Goal: Download file/media

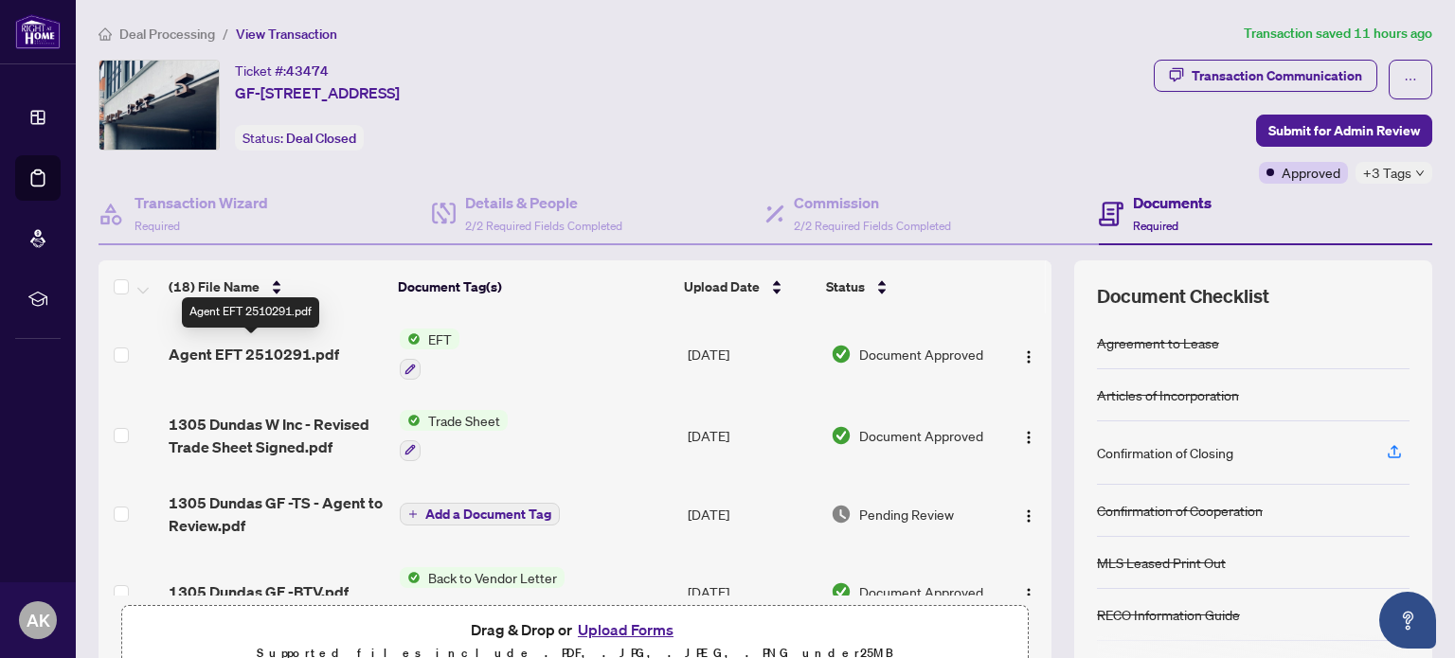
click at [239, 351] on span "Agent EFT 2510291.pdf" at bounding box center [254, 354] width 170 height 23
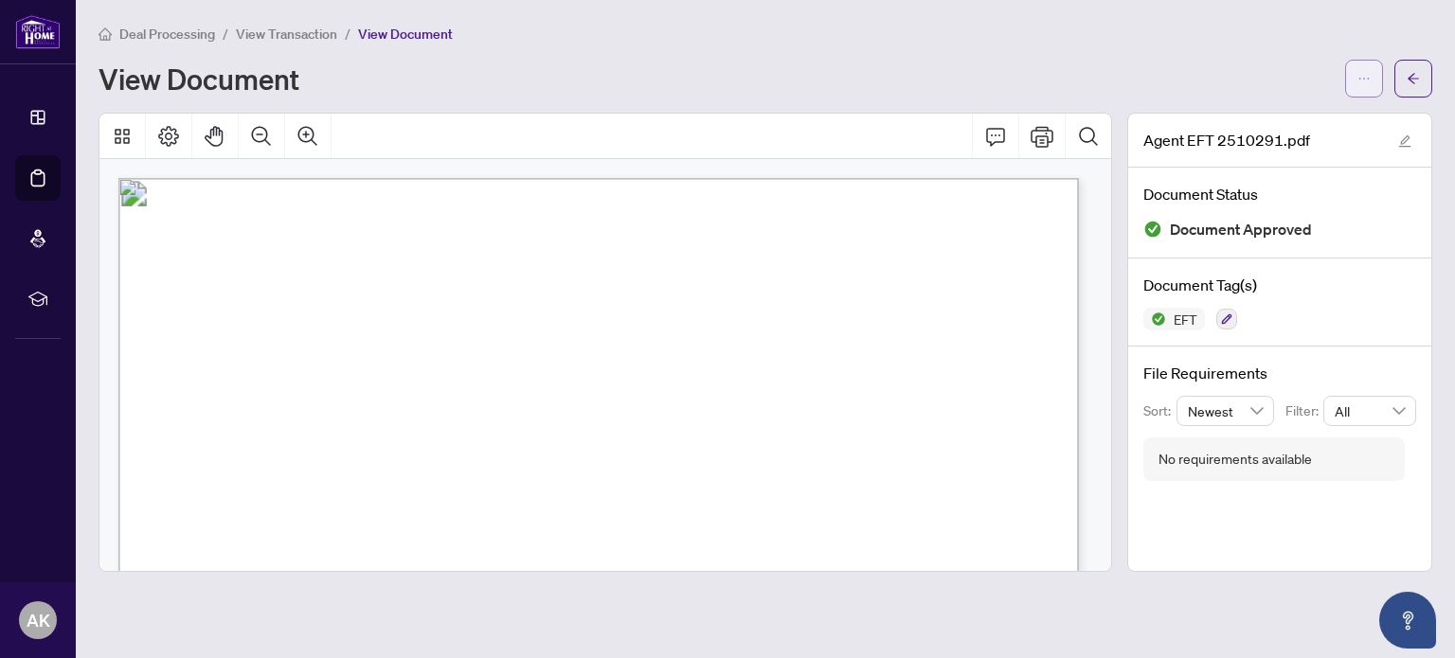
click at [1360, 79] on icon "ellipsis" at bounding box center [1363, 78] width 13 height 13
click at [1268, 120] on span "Download" at bounding box center [1295, 119] width 144 height 21
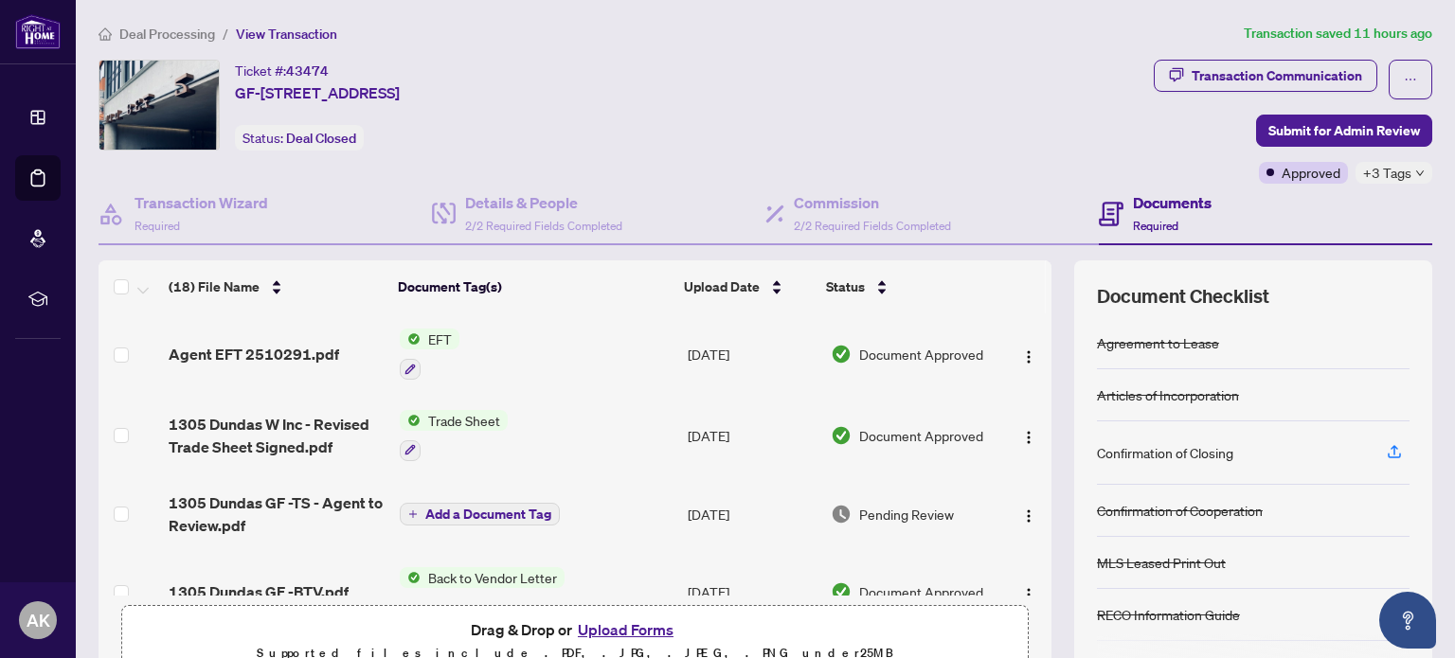
click at [172, 34] on span "Deal Processing" at bounding box center [167, 34] width 96 height 17
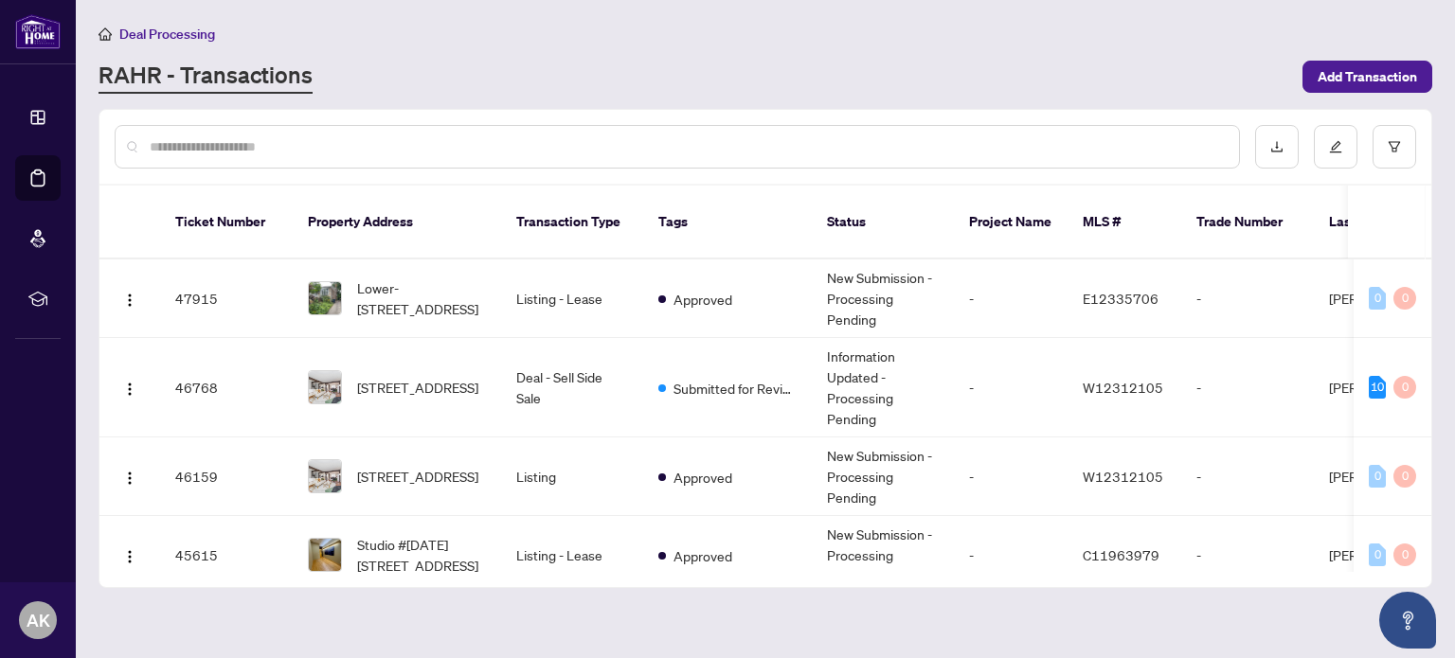
click at [403, 151] on input "text" at bounding box center [687, 146] width 1074 height 21
click at [413, 377] on span "2396 Homelands Dr, Mississauga, Ontario L5K 1H2, Canada" at bounding box center [417, 387] width 121 height 21
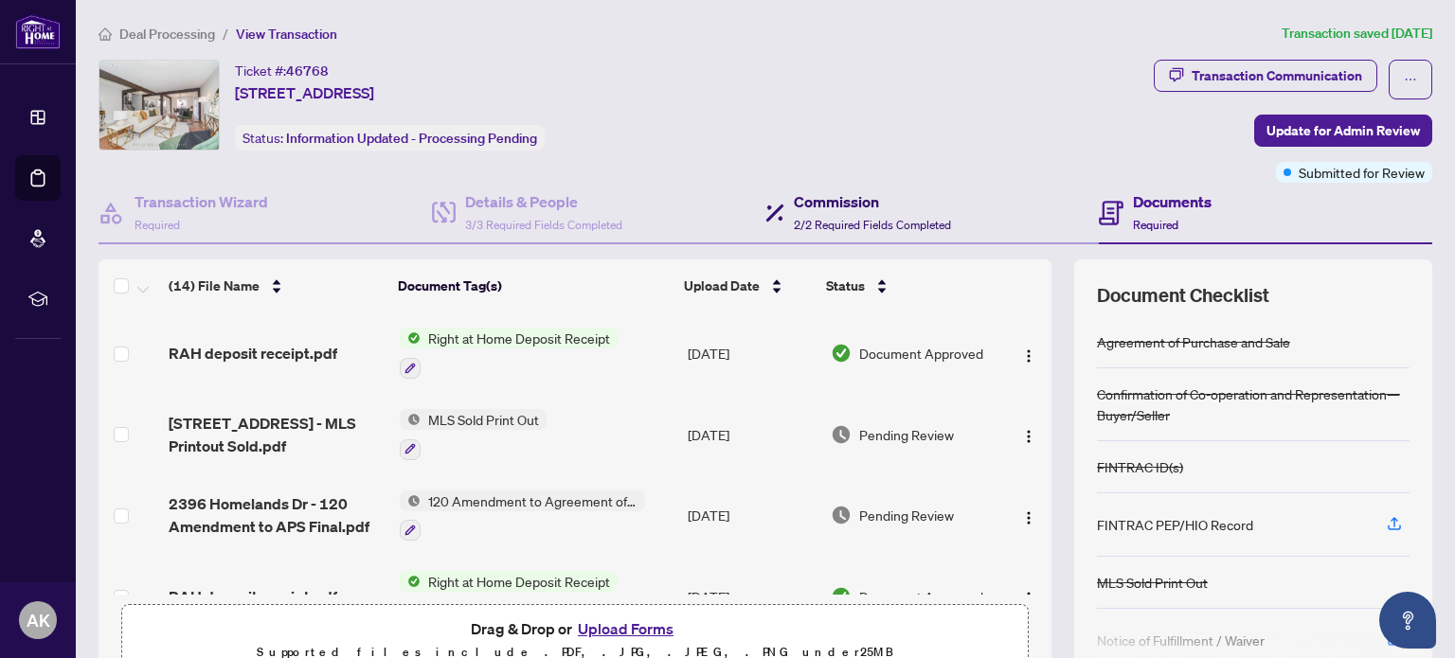
click at [833, 201] on h4 "Commission" at bounding box center [872, 201] width 157 height 23
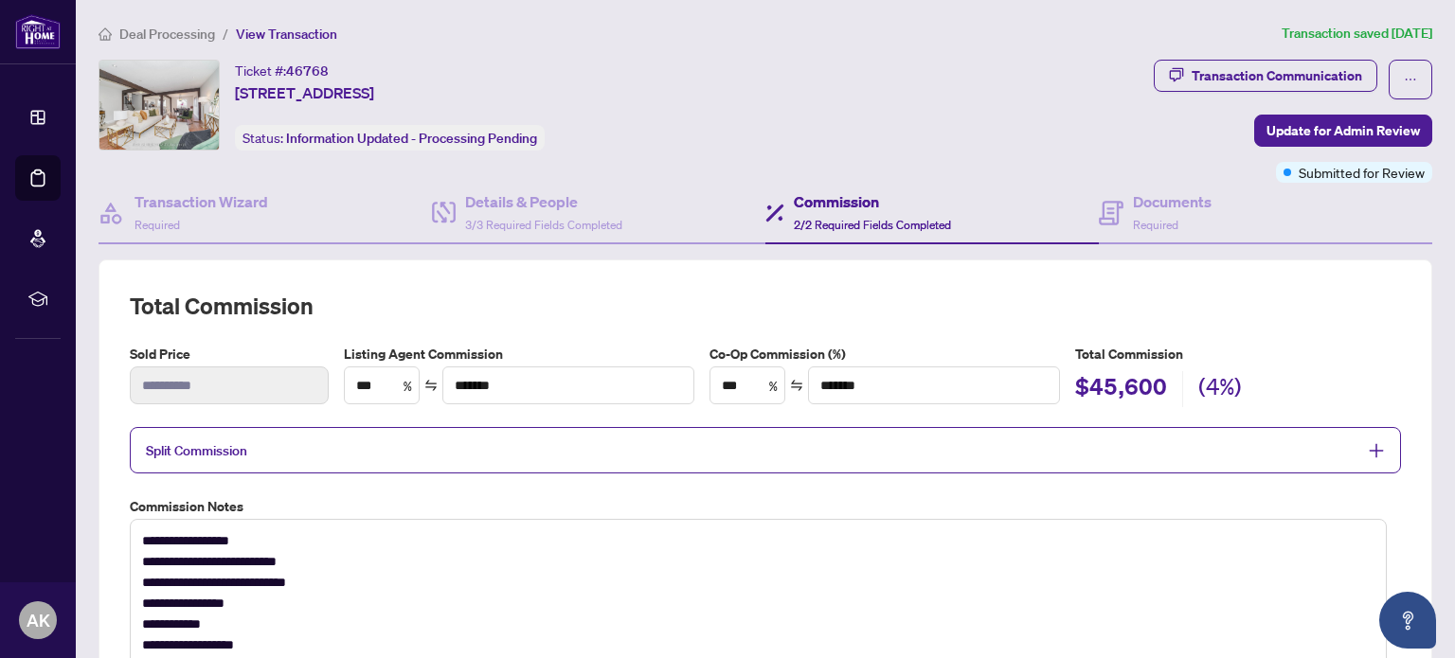
click at [155, 33] on span "Deal Processing" at bounding box center [167, 34] width 96 height 17
